Goal: Information Seeking & Learning: Find specific fact

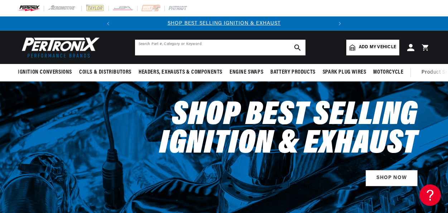
drag, startPoint x: 192, startPoint y: 50, endPoint x: 192, endPoint y: 44, distance: 5.7
click at [192, 49] on input "text" at bounding box center [220, 48] width 170 height 16
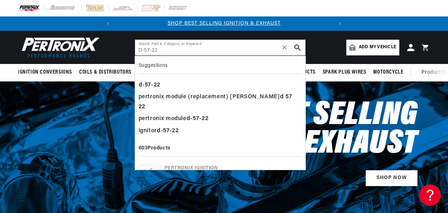
type input "D-57-22"
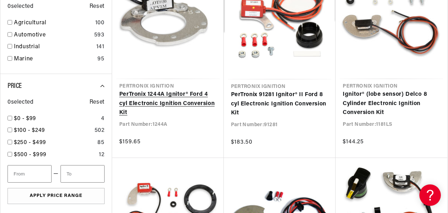
click at [196, 107] on link "PerTronix 1244A Ignitor® Ford 4 cyl Electronic Ignition Conversion Kit" at bounding box center [167, 104] width 97 height 28
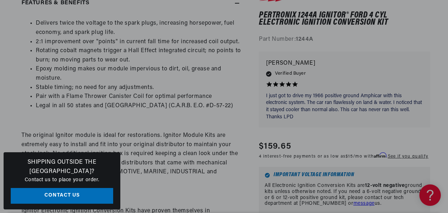
scroll to position [0, 217]
click at [186, 84] on li "Stable timing; no need for any adjustments." at bounding box center [138, 87] width 205 height 9
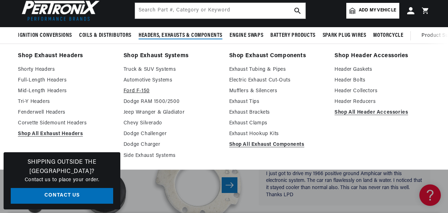
scroll to position [0, 0]
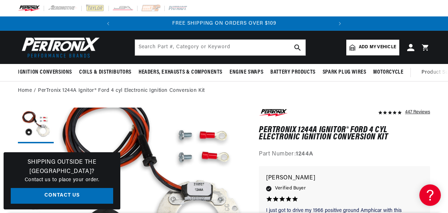
click at [228, 7] on div at bounding box center [224, 8] width 448 height 16
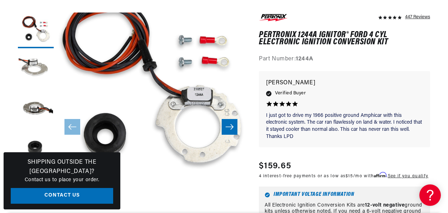
scroll to position [107, 0]
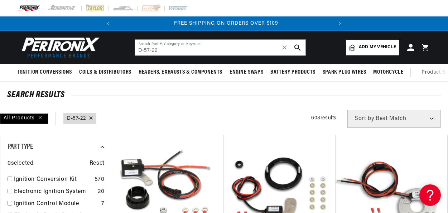
scroll to position [0, 217]
drag, startPoint x: 161, startPoint y: 52, endPoint x: 115, endPoint y: 46, distance: 46.8
click at [118, 46] on header "BETTER SEARCH RESULTS Add your vehicle's year, make, and model to find parts be…" at bounding box center [224, 47] width 448 height 33
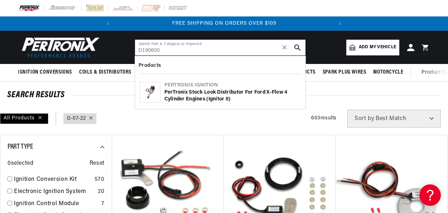
type input "D190600"
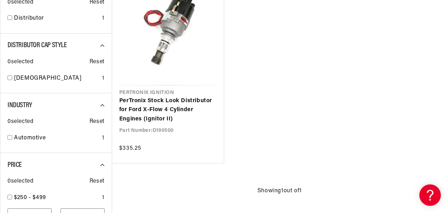
scroll to position [179, 0]
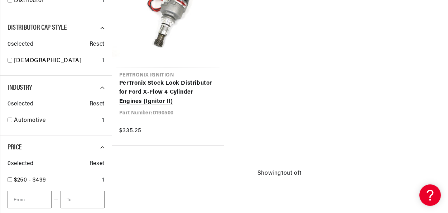
click at [181, 89] on link "PerTronix Stock Look Distributor for Ford X-Flow 4 Cylinder Engines (Ignitor II)" at bounding box center [167, 93] width 97 height 28
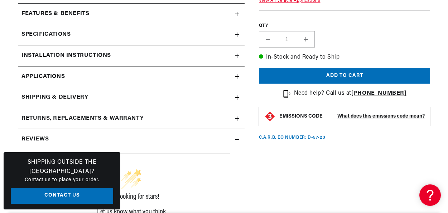
scroll to position [322, 0]
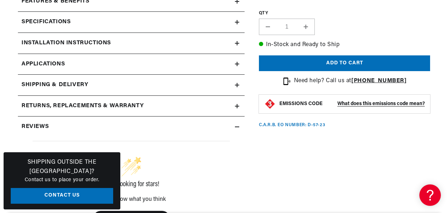
click at [238, 64] on icon at bounding box center [237, 64] width 4 height 4
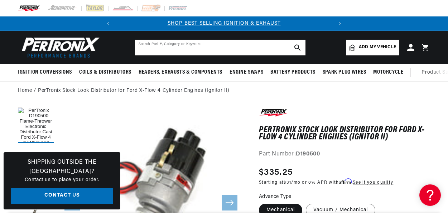
click at [240, 45] on input "text" at bounding box center [220, 48] width 170 height 16
type input "0-231-170-307"
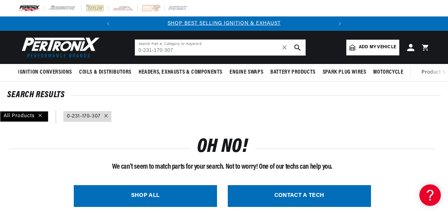
click at [105, 117] on icon at bounding box center [105, 115] width 3 height 3
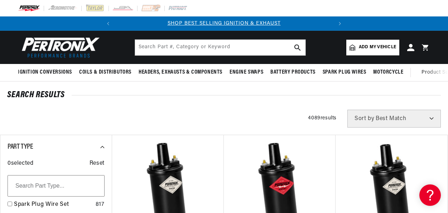
type input "0-231-170-307"
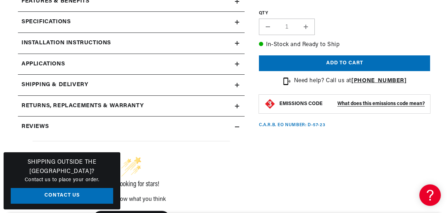
click at [238, 69] on link "Applications" at bounding box center [131, 64] width 226 height 21
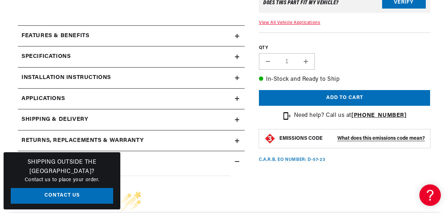
click at [239, 59] on summary "Specifications" at bounding box center [131, 57] width 226 height 21
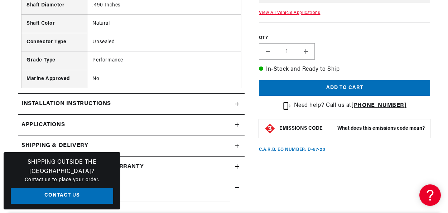
scroll to position [894, 0]
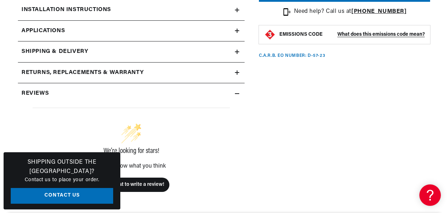
click at [238, 32] on icon at bounding box center [237, 31] width 4 height 4
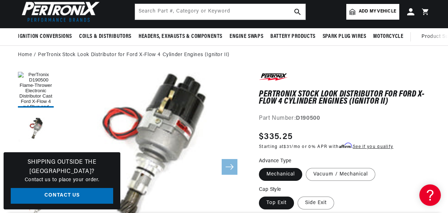
scroll to position [0, 217]
click at [344, 73] on div at bounding box center [344, 79] width 171 height 14
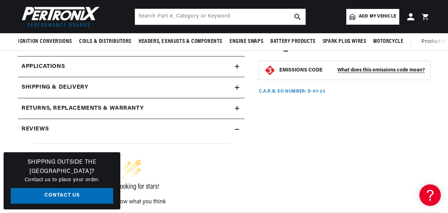
click at [236, 67] on icon at bounding box center [237, 66] width 4 height 4
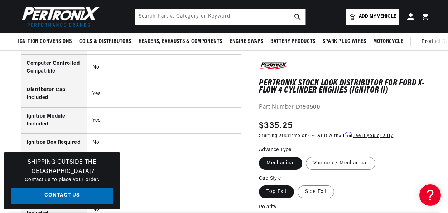
scroll to position [254, 0]
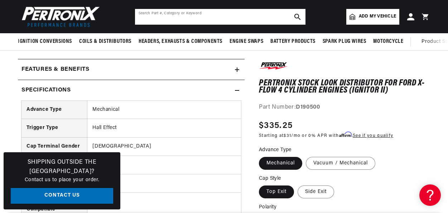
click at [206, 16] on input "text" at bounding box center [220, 17] width 170 height 16
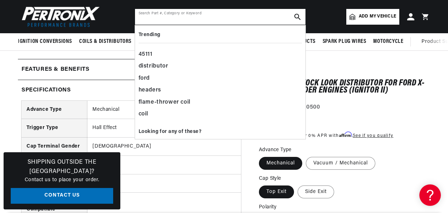
scroll to position [0, 217]
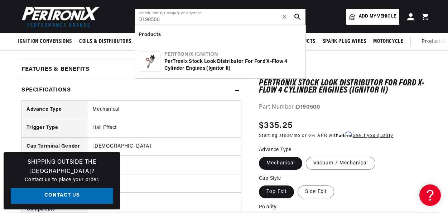
type input "D190500"
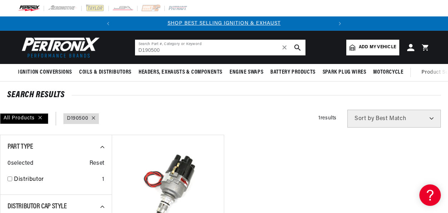
click at [187, 50] on input "D190500" at bounding box center [220, 48] width 170 height 16
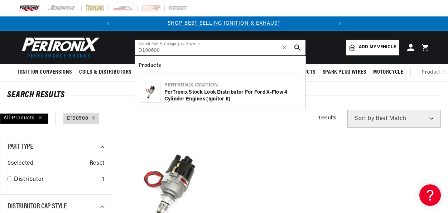
type input "D190600"
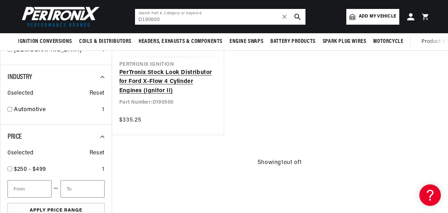
scroll to position [107, 0]
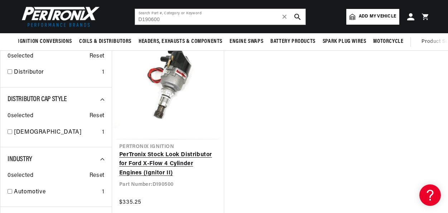
click at [152, 163] on link "PerTronix Stock Look Distributor for Ford X-Flow 4 Cylinder Engines (Ignitor II)" at bounding box center [167, 165] width 97 height 28
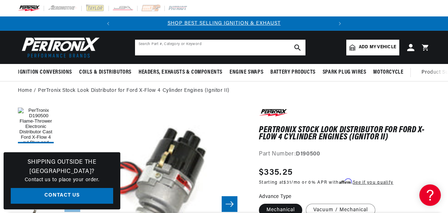
click at [227, 47] on input "text" at bounding box center [220, 48] width 170 height 16
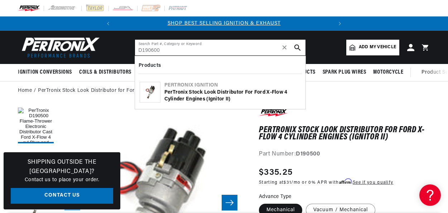
type input "D190600"
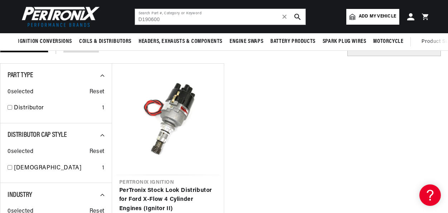
scroll to position [0, 217]
drag, startPoint x: 164, startPoint y: 20, endPoint x: 44, endPoint y: 25, distance: 119.6
click at [44, 26] on header "BETTER SEARCH RESULTS Add your vehicle's year, make, and model to find parts be…" at bounding box center [224, 16] width 448 height 33
type input "0231170307"
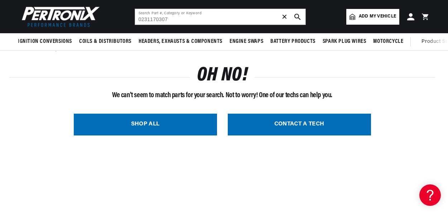
drag, startPoint x: 284, startPoint y: 18, endPoint x: 271, endPoint y: 3, distance: 20.1
click at [285, 17] on span "✕" at bounding box center [284, 17] width 6 height 0
